Goal: Task Accomplishment & Management: Manage account settings

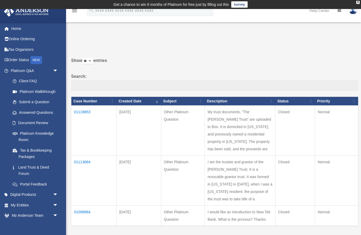
click at [40, 149] on link "Tax & Bookkeeping Packages" at bounding box center [35, 153] width 56 height 17
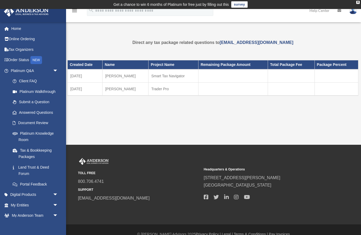
click at [24, 47] on link "Tax Organizers" at bounding box center [35, 49] width 62 height 11
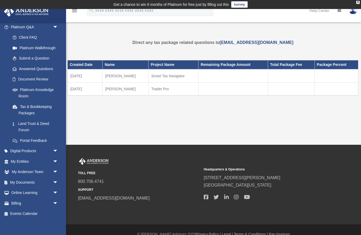
scroll to position [43, 0]
click at [38, 181] on link "My Documents arrow_drop_down" at bounding box center [35, 182] width 62 height 11
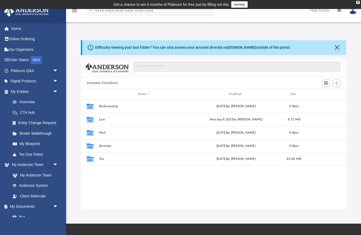
scroll to position [120, 266]
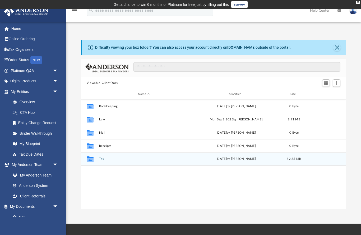
click at [104, 161] on button "Tax" at bounding box center [144, 158] width 90 height 3
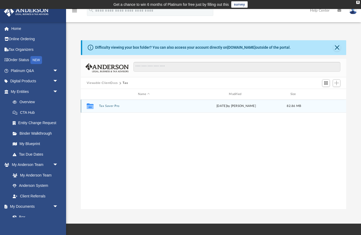
click at [114, 107] on button "Tax Saver Pro" at bounding box center [144, 105] width 90 height 3
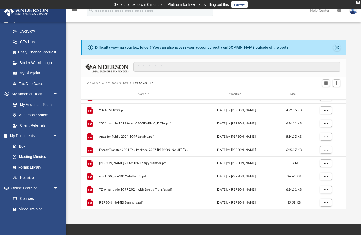
scroll to position [0, 0]
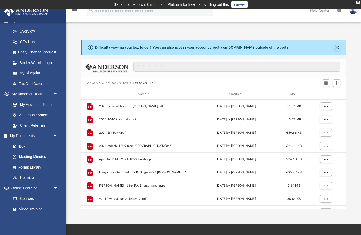
click at [355, 12] on img at bounding box center [353, 11] width 8 height 8
click at [259, 47] on link "Logout" at bounding box center [267, 46] width 53 height 11
